Goal: Check status: Check status

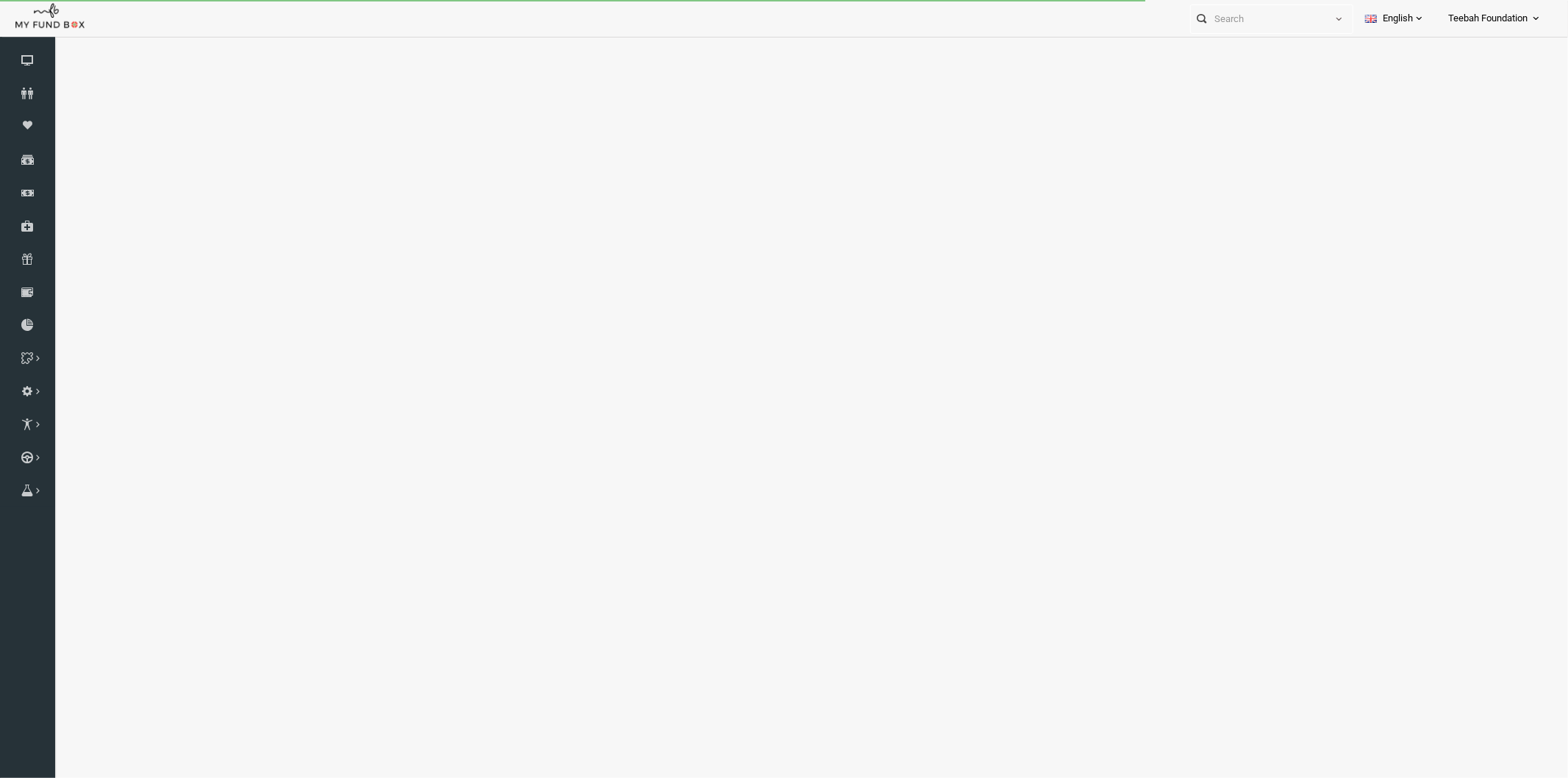
select select "100"
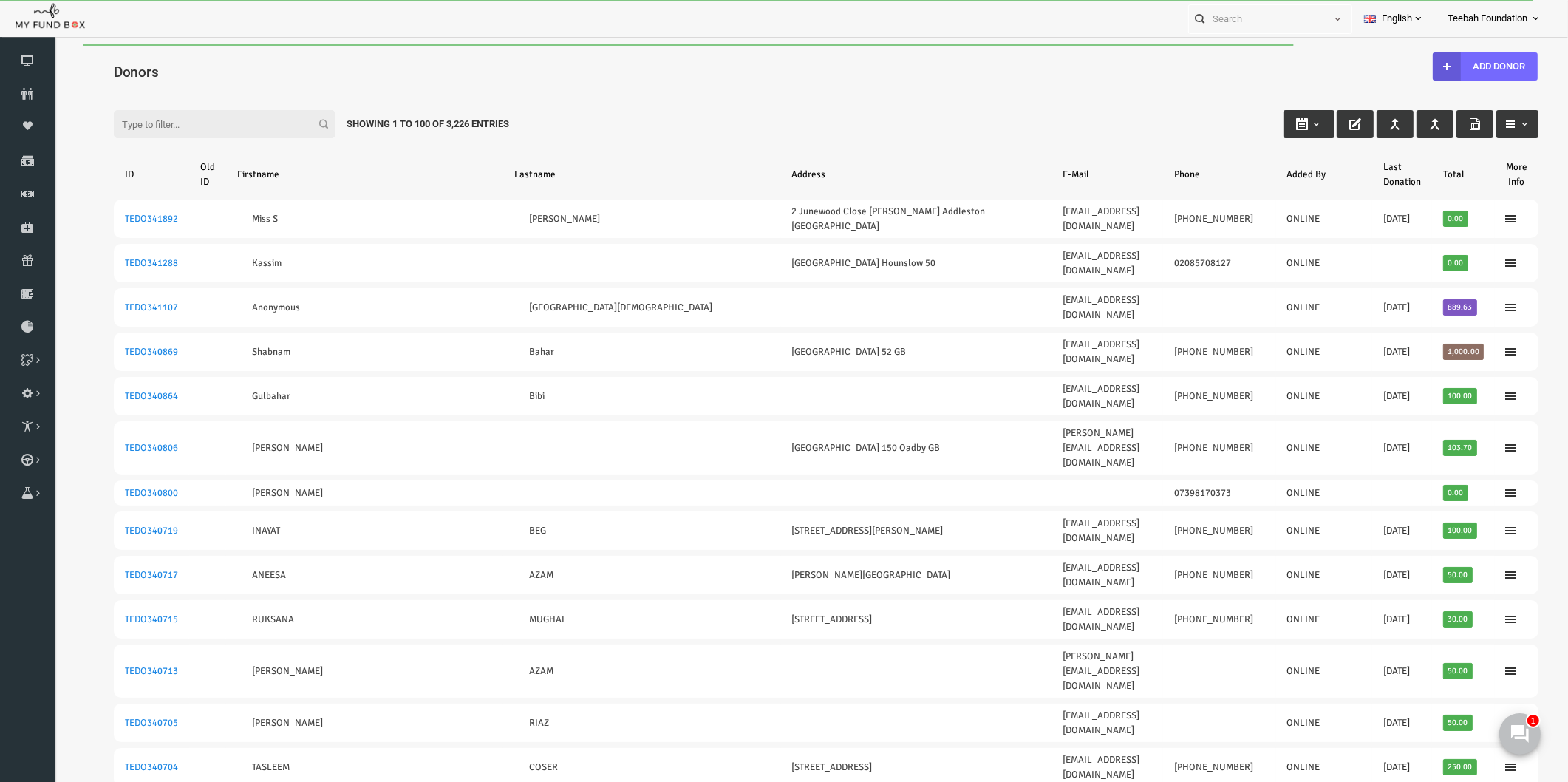
click at [167, 118] on input "Filter:" at bounding box center [194, 124] width 221 height 28
paste input "TEDO337851"
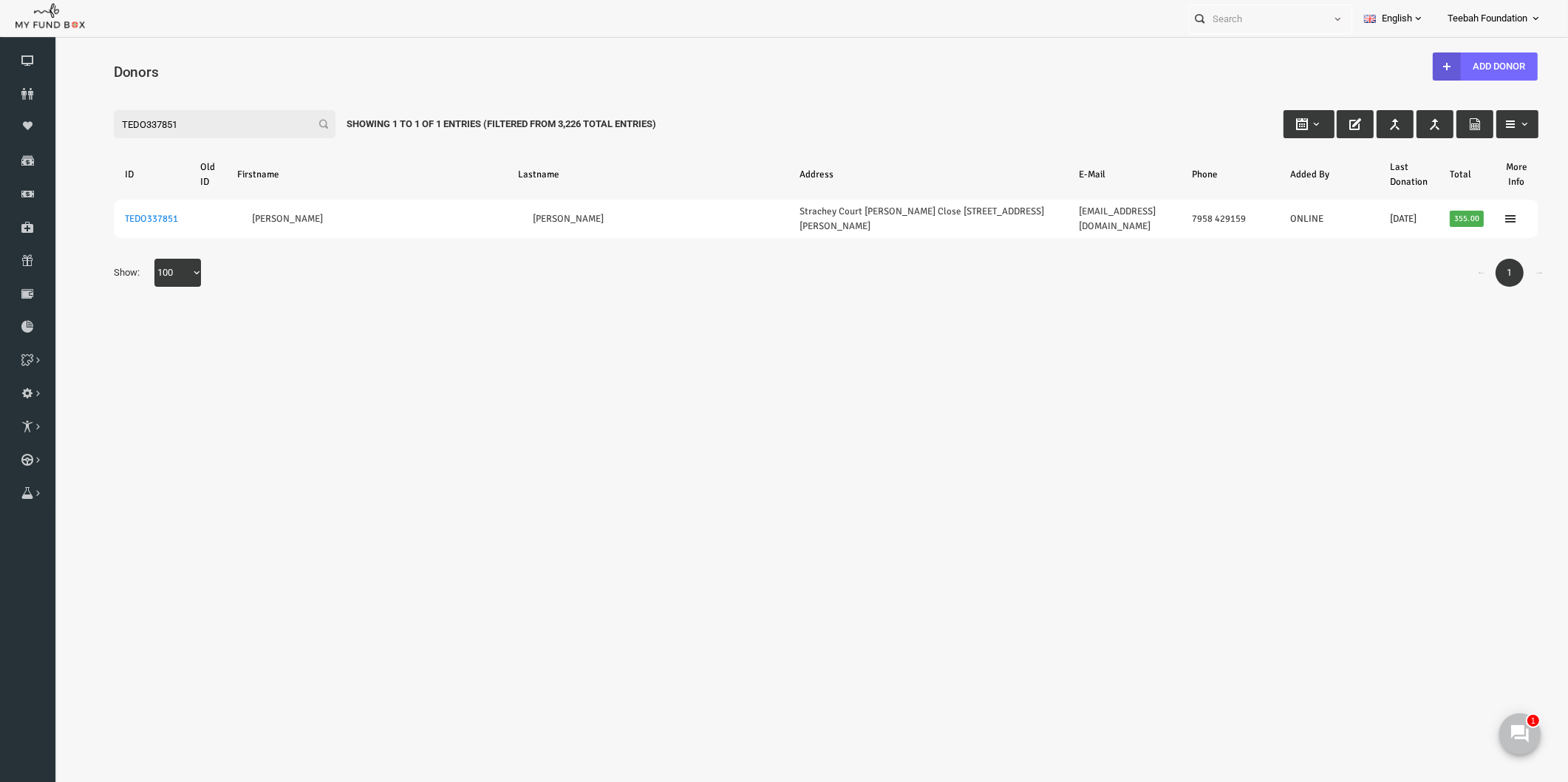
type input "TEDO337851"
click at [917, 540] on body "Donor Not Found Beneficiary Not Found Partner Not Found!!!! Please Fill out thi…" at bounding box center [795, 430] width 1484 height 773
click at [609, 331] on body "Donor Not Found Beneficiary Not Found Partner Not Found!!!! Please Fill out thi…" at bounding box center [795, 430] width 1484 height 773
click at [276, 544] on body "Donor Not Found Beneficiary Not Found Partner Not Found!!!! Please Fill out thi…" at bounding box center [795, 430] width 1484 height 773
click at [589, 413] on body "Donor Not Found Beneficiary Not Found Partner Not Found!!!! Please Fill out thi…" at bounding box center [795, 430] width 1484 height 773
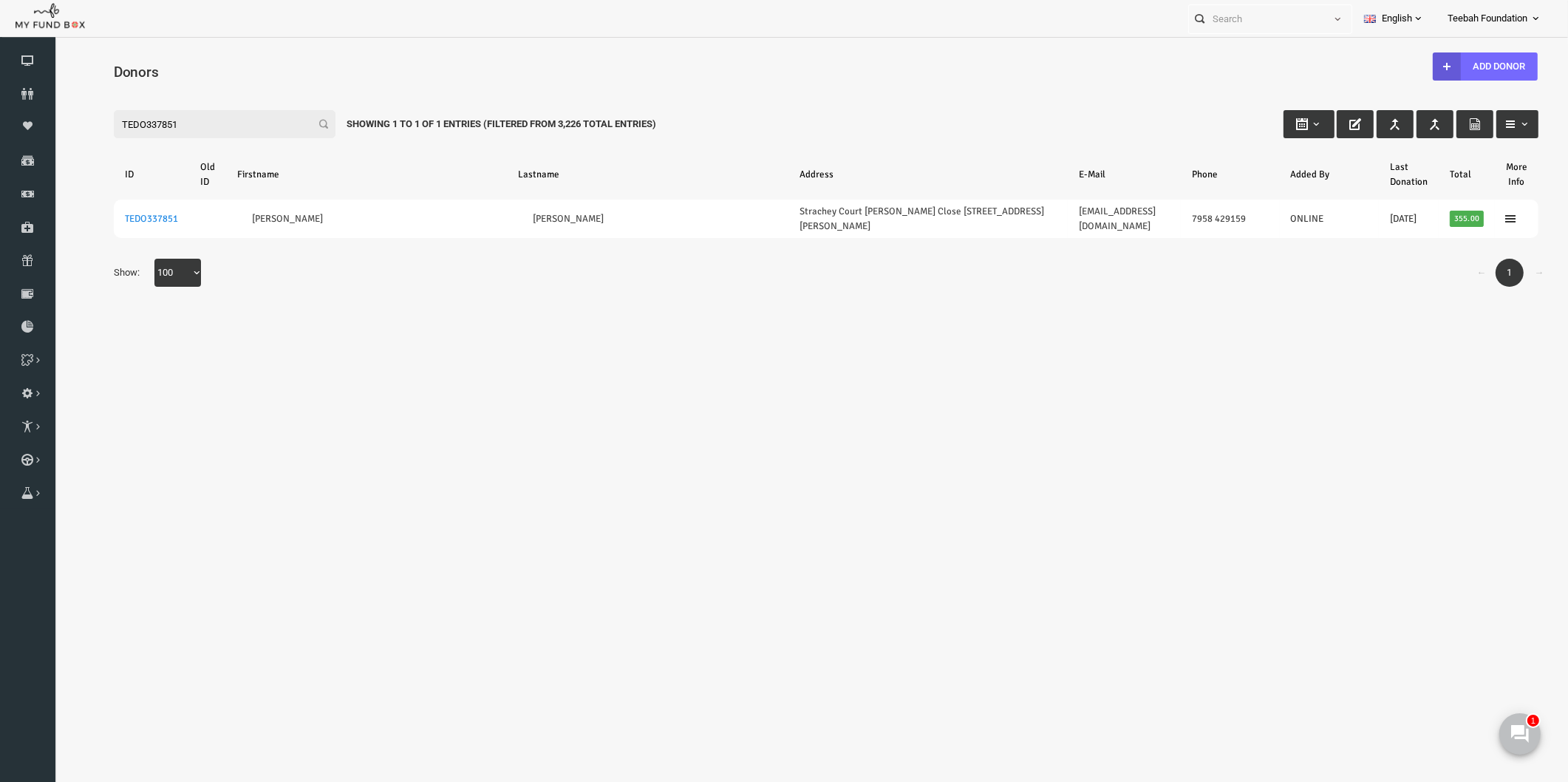
click at [878, 514] on body "Donor Not Found Beneficiary Not Found Partner Not Found!!!! Please Fill out thi…" at bounding box center [795, 430] width 1484 height 773
click at [22, 92] on icon at bounding box center [27, 93] width 56 height 11
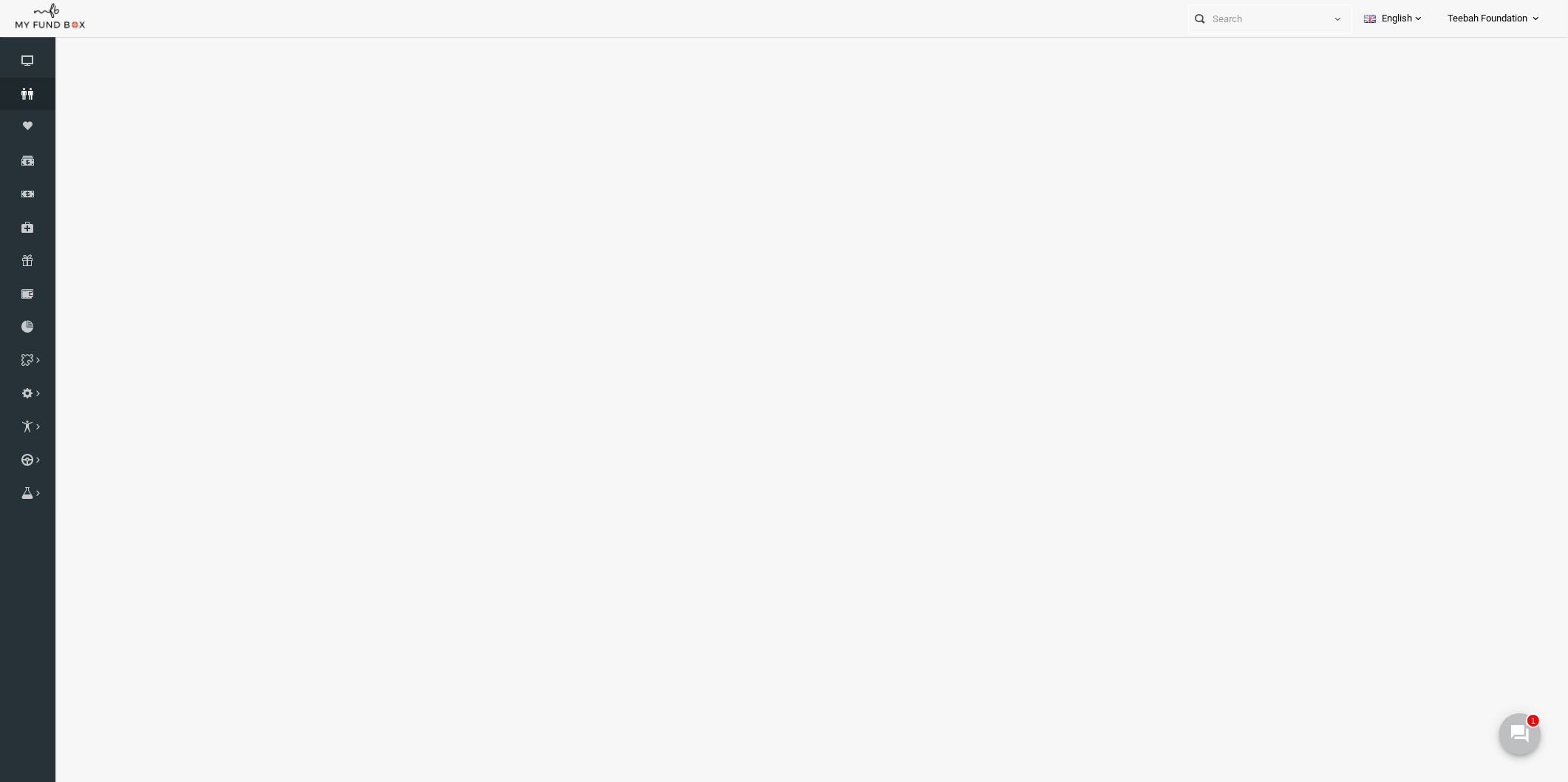
select select "100"
